Goal: Check status

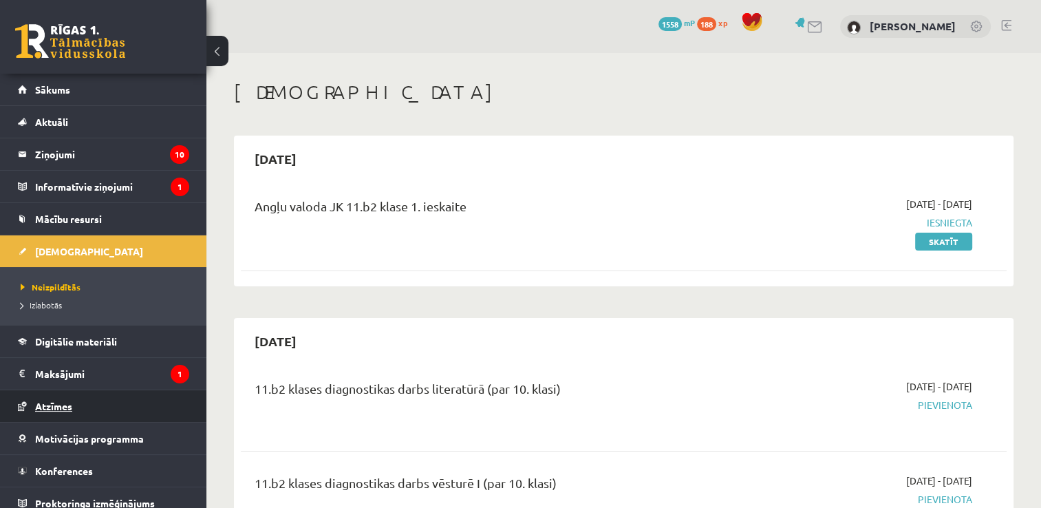
click at [73, 405] on link "Atzīmes" at bounding box center [103, 406] width 171 height 32
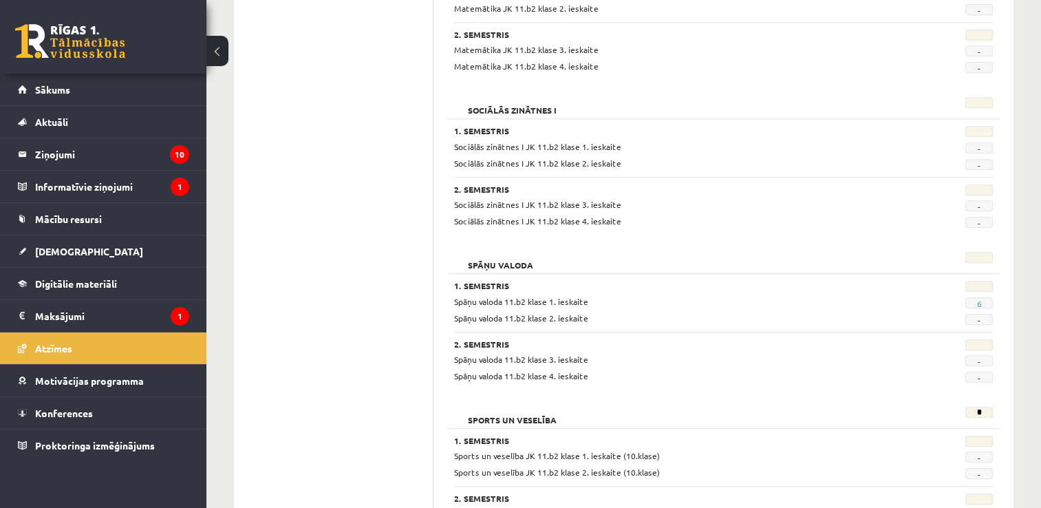
scroll to position [1227, 0]
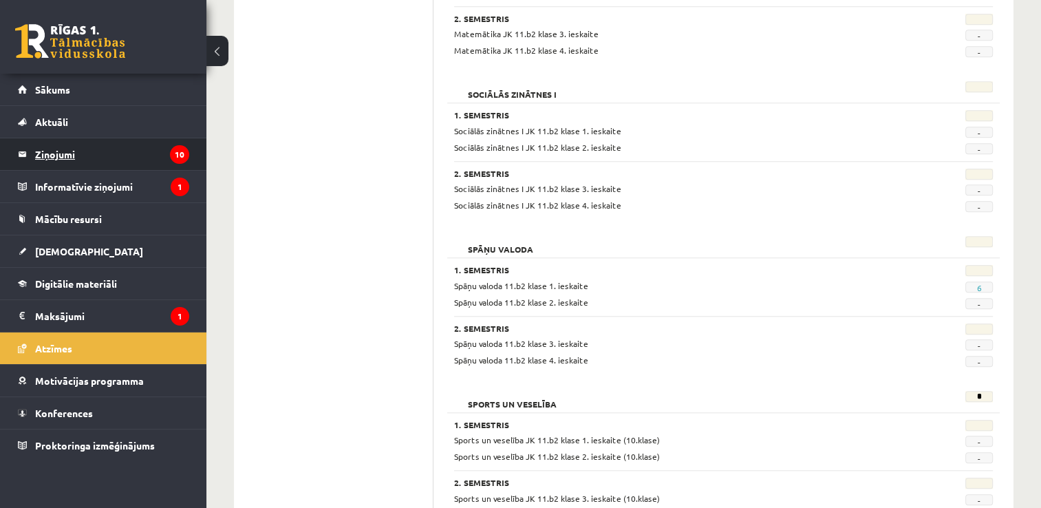
click at [84, 161] on legend "Ziņojumi 10" at bounding box center [112, 154] width 154 height 32
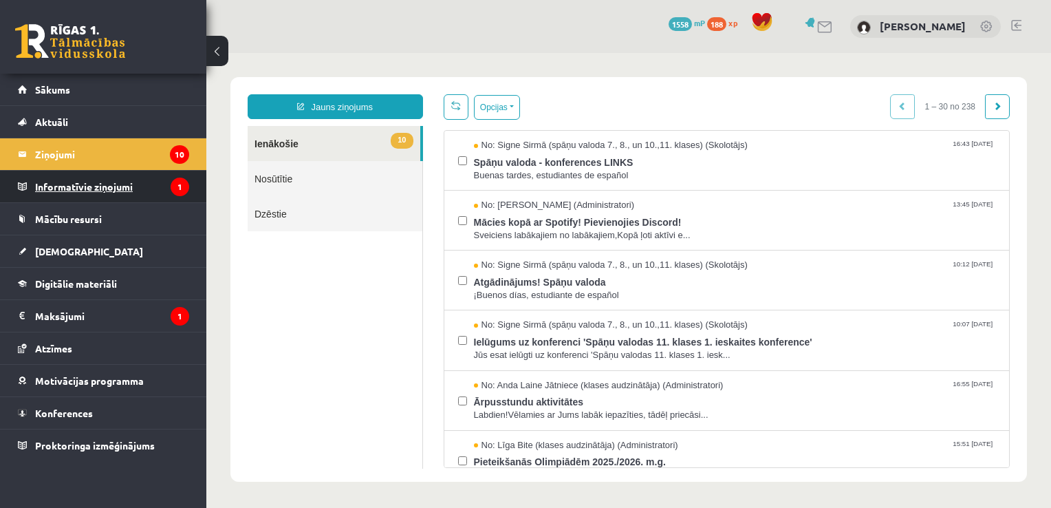
click at [58, 188] on legend "Informatīvie ziņojumi 1" at bounding box center [112, 187] width 154 height 32
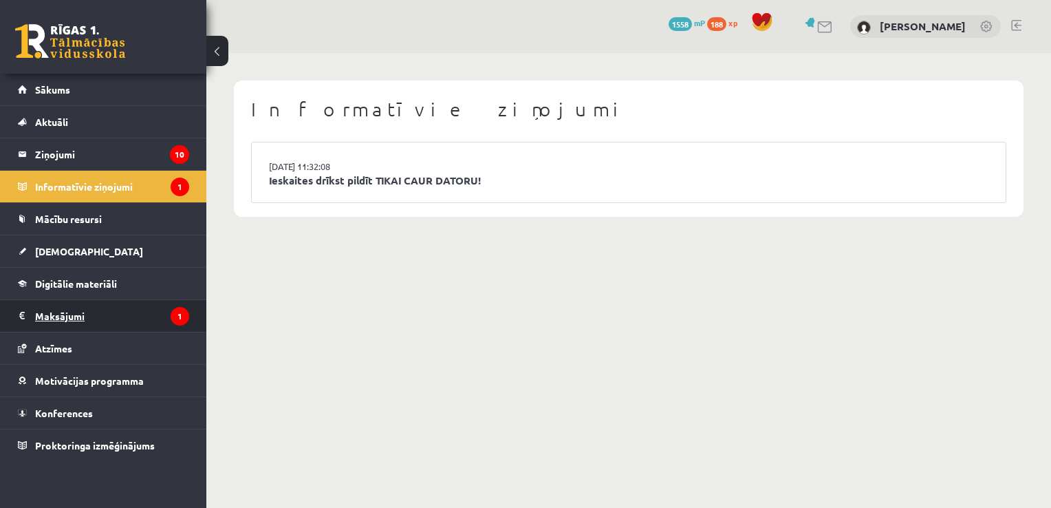
click at [60, 316] on legend "Maksājumi 1" at bounding box center [112, 316] width 154 height 32
